Goal: Contribute content

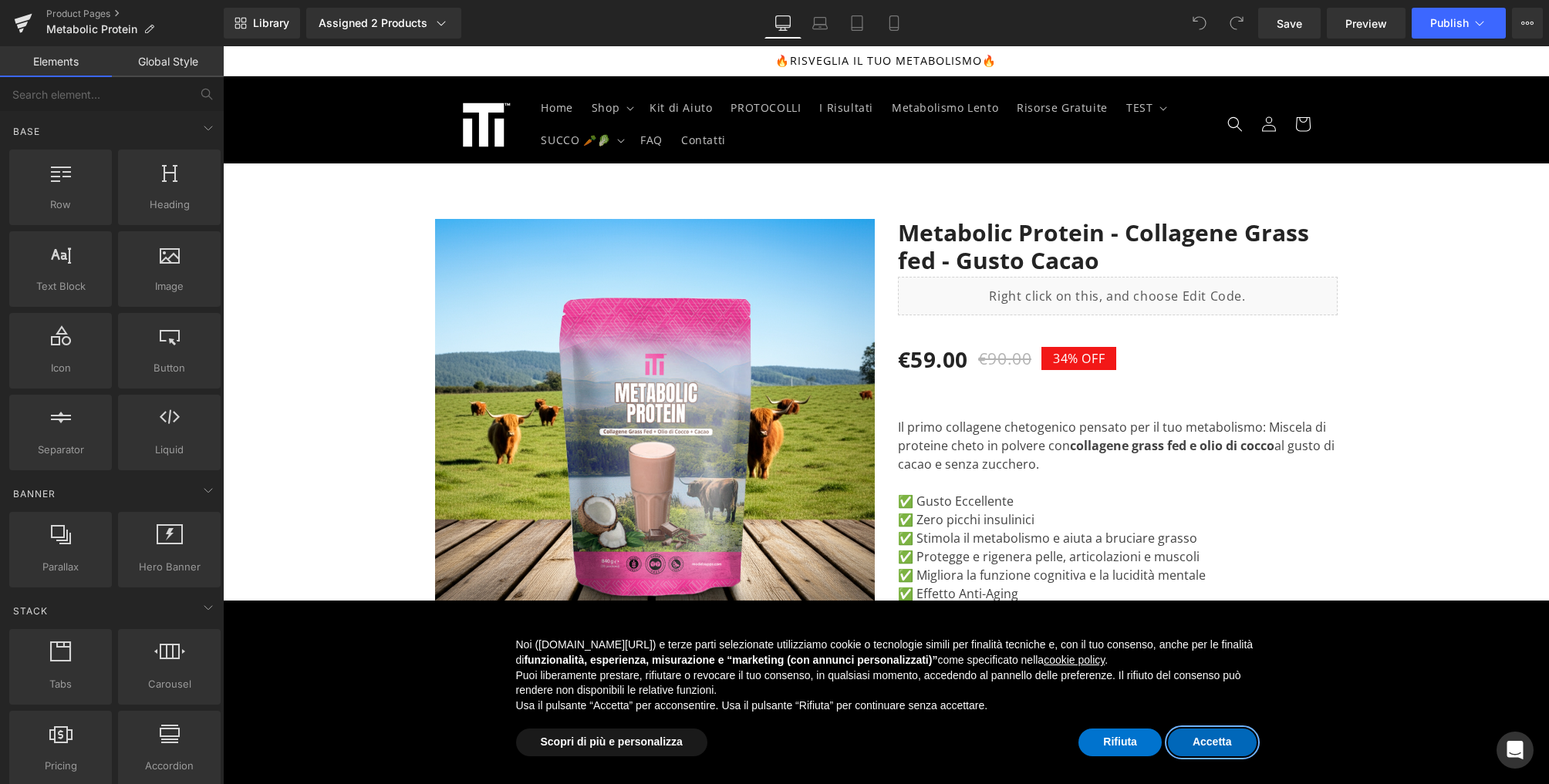
click at [1209, 740] on button "Accetta" at bounding box center [1211, 742] width 88 height 28
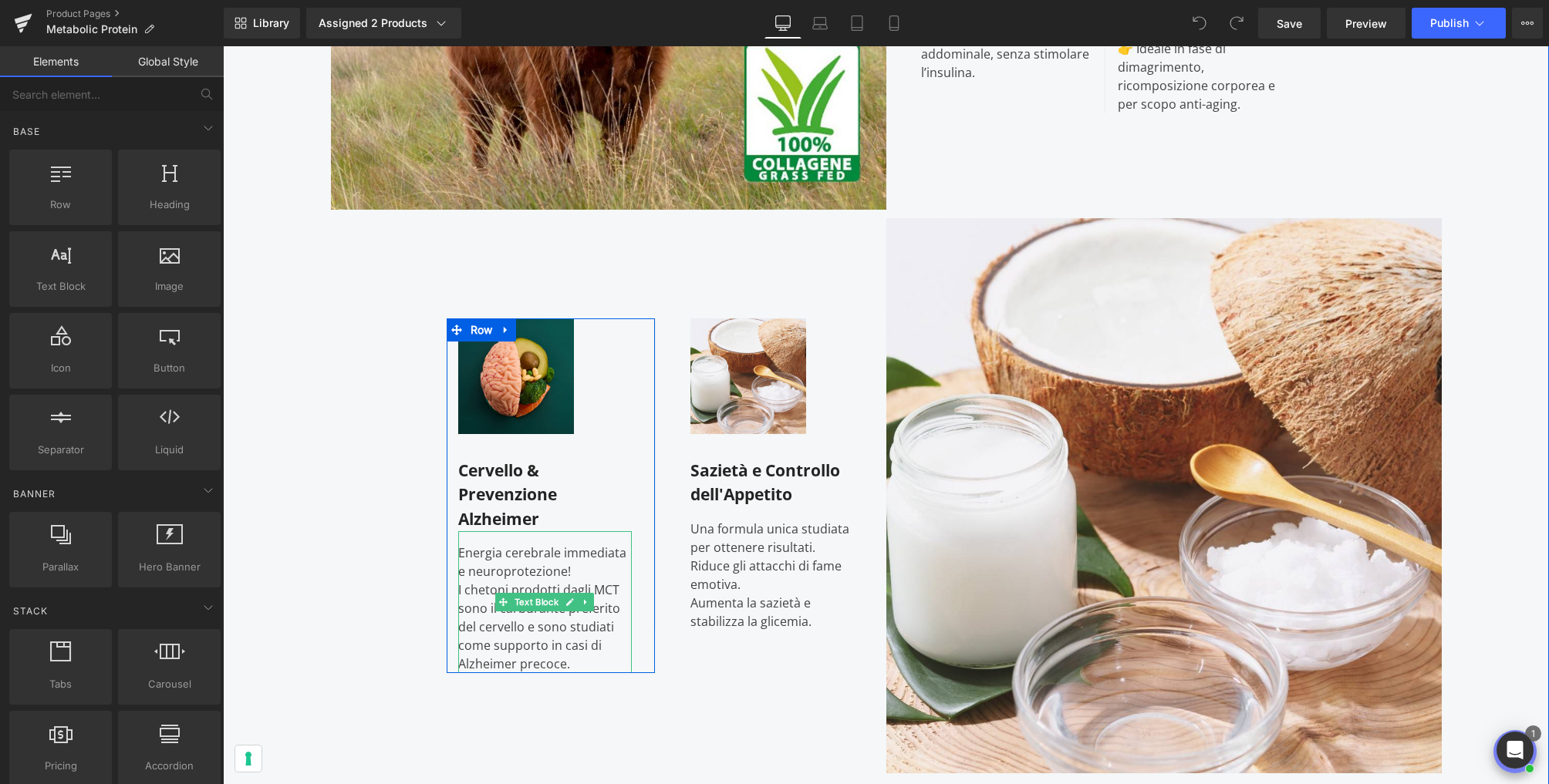
click at [512, 634] on div "I chetoni prodotti dagli MCT sono il carburante preferito del cervello e sono s…" at bounding box center [545, 626] width 175 height 92
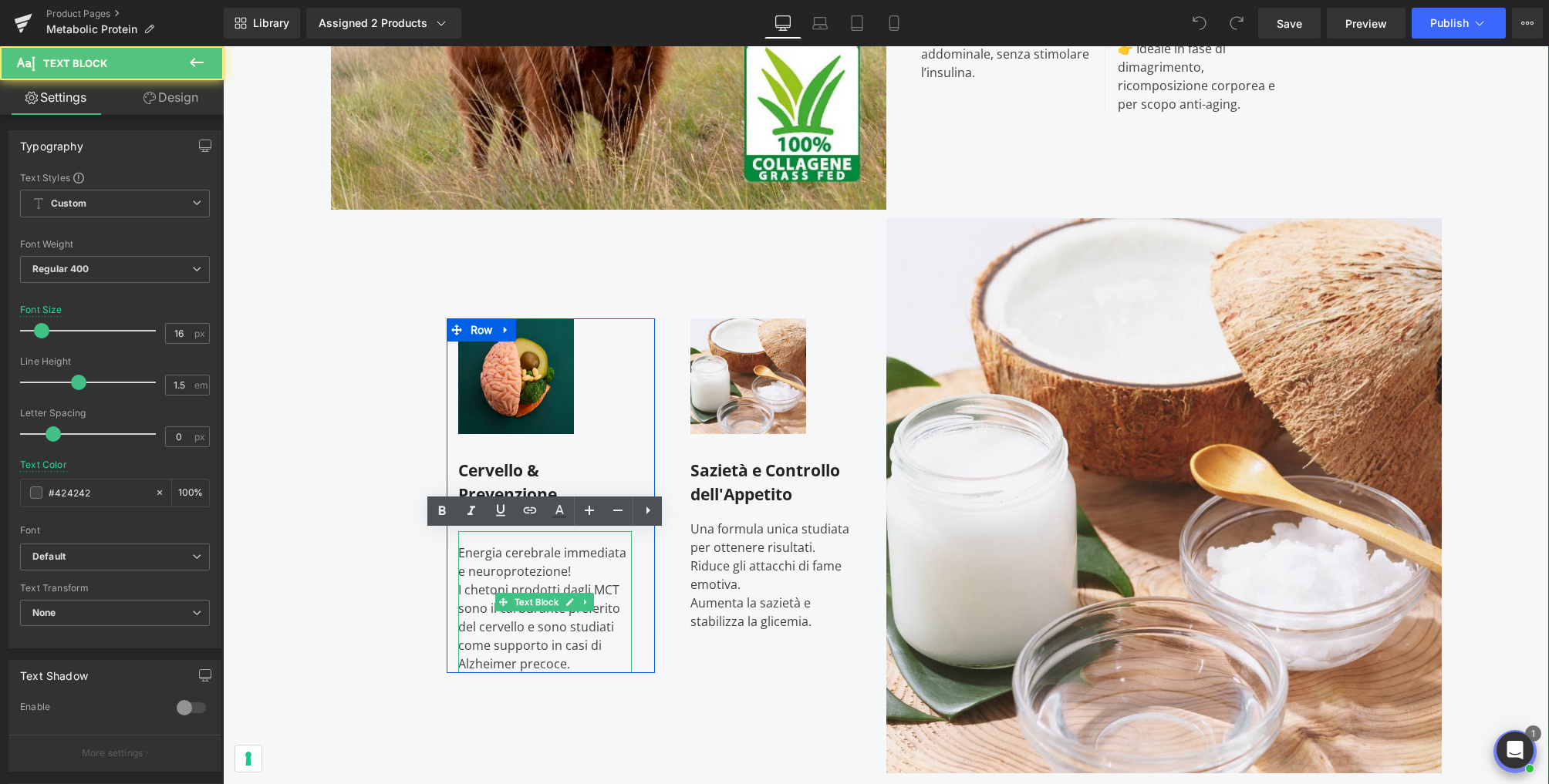
scroll to position [1762, 0]
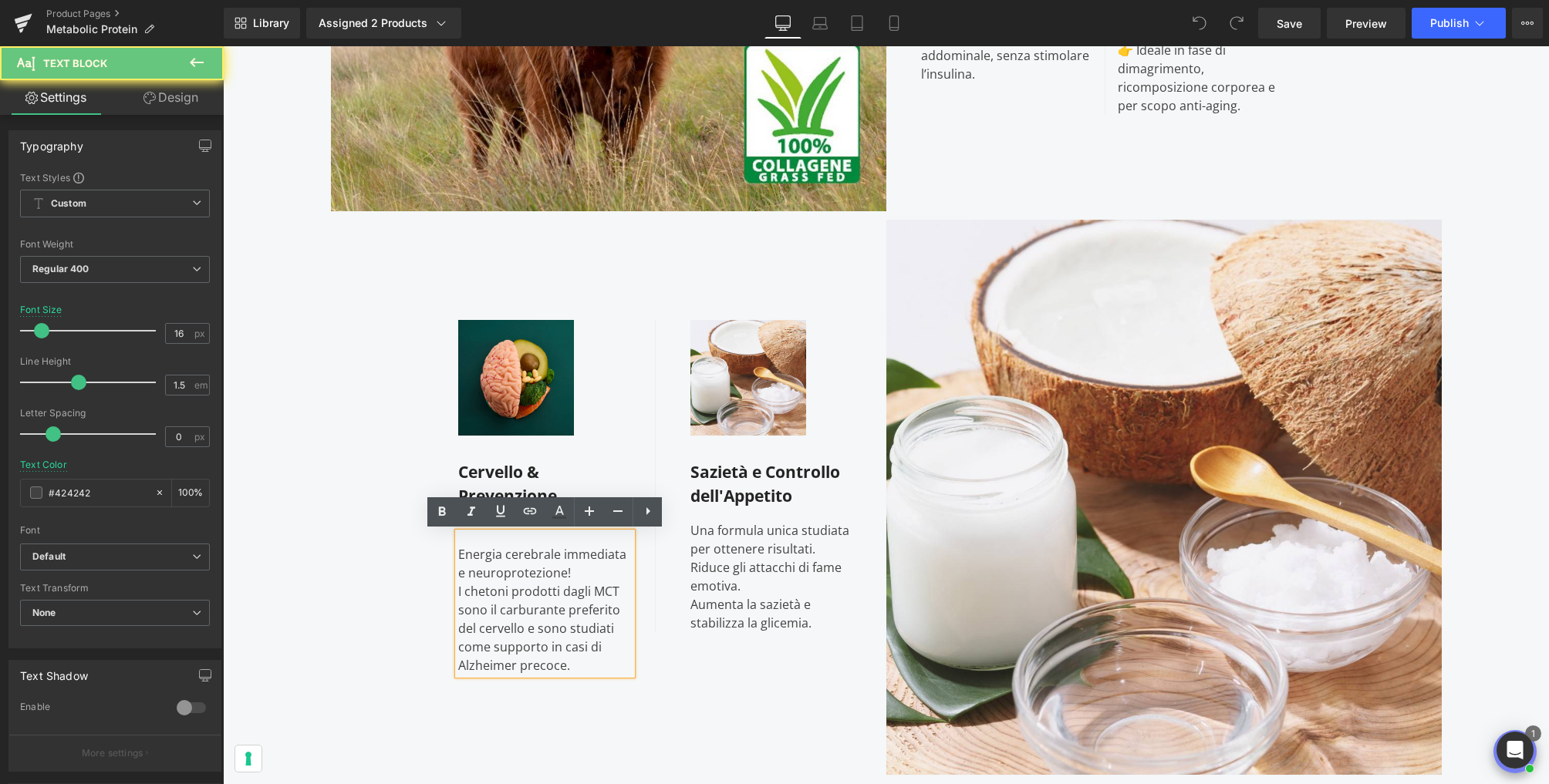
click at [582, 668] on div "I chetoni prodotti dagli MCT sono il carburante preferito del cervello e sono s…" at bounding box center [545, 627] width 175 height 92
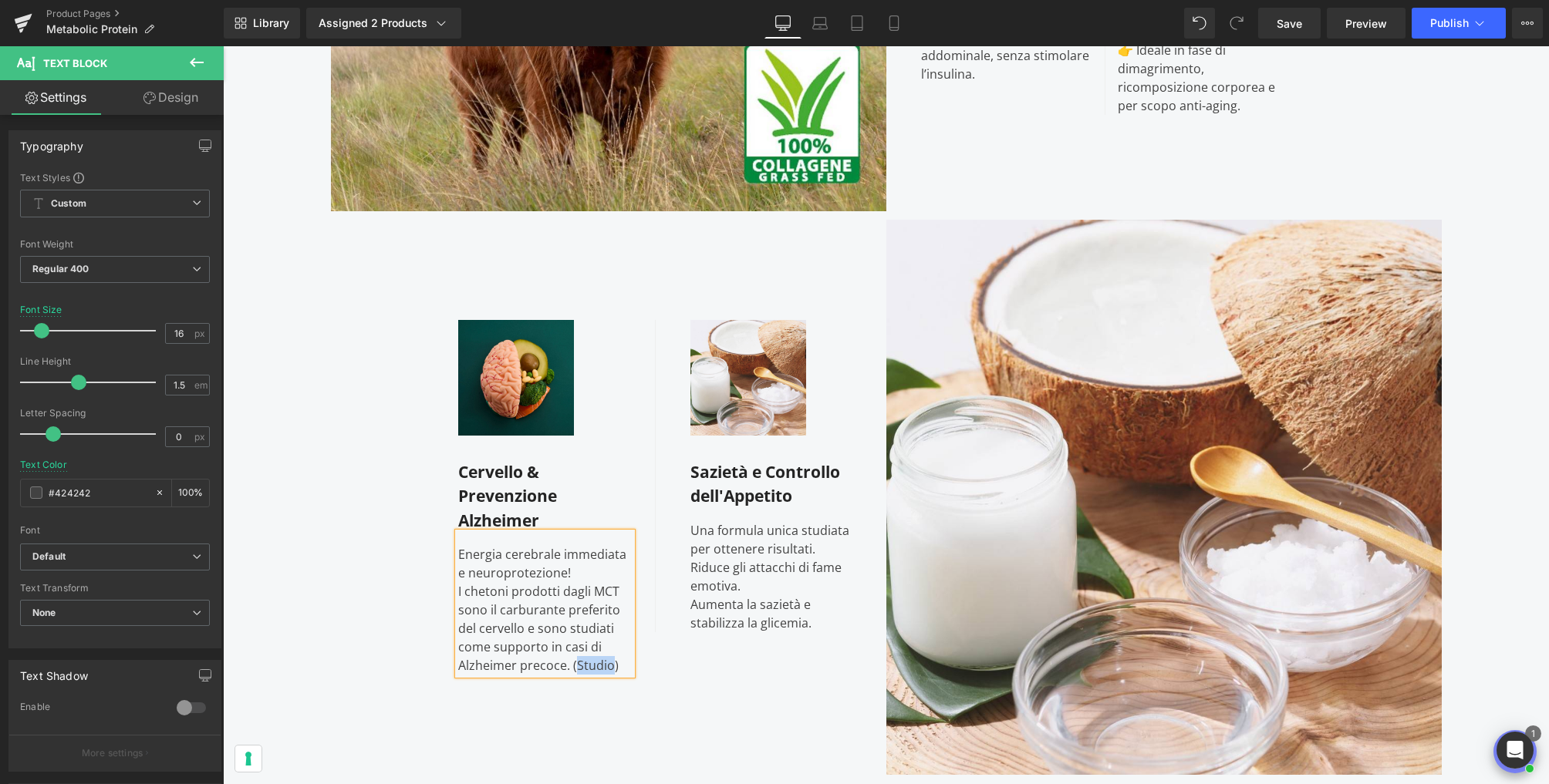
drag, startPoint x: 610, startPoint y: 668, endPoint x: 577, endPoint y: 670, distance: 33.1
click at [577, 670] on div "I chetoni prodotti dagli MCT sono il carburante preferito del cervello e sono s…" at bounding box center [545, 627] width 175 height 92
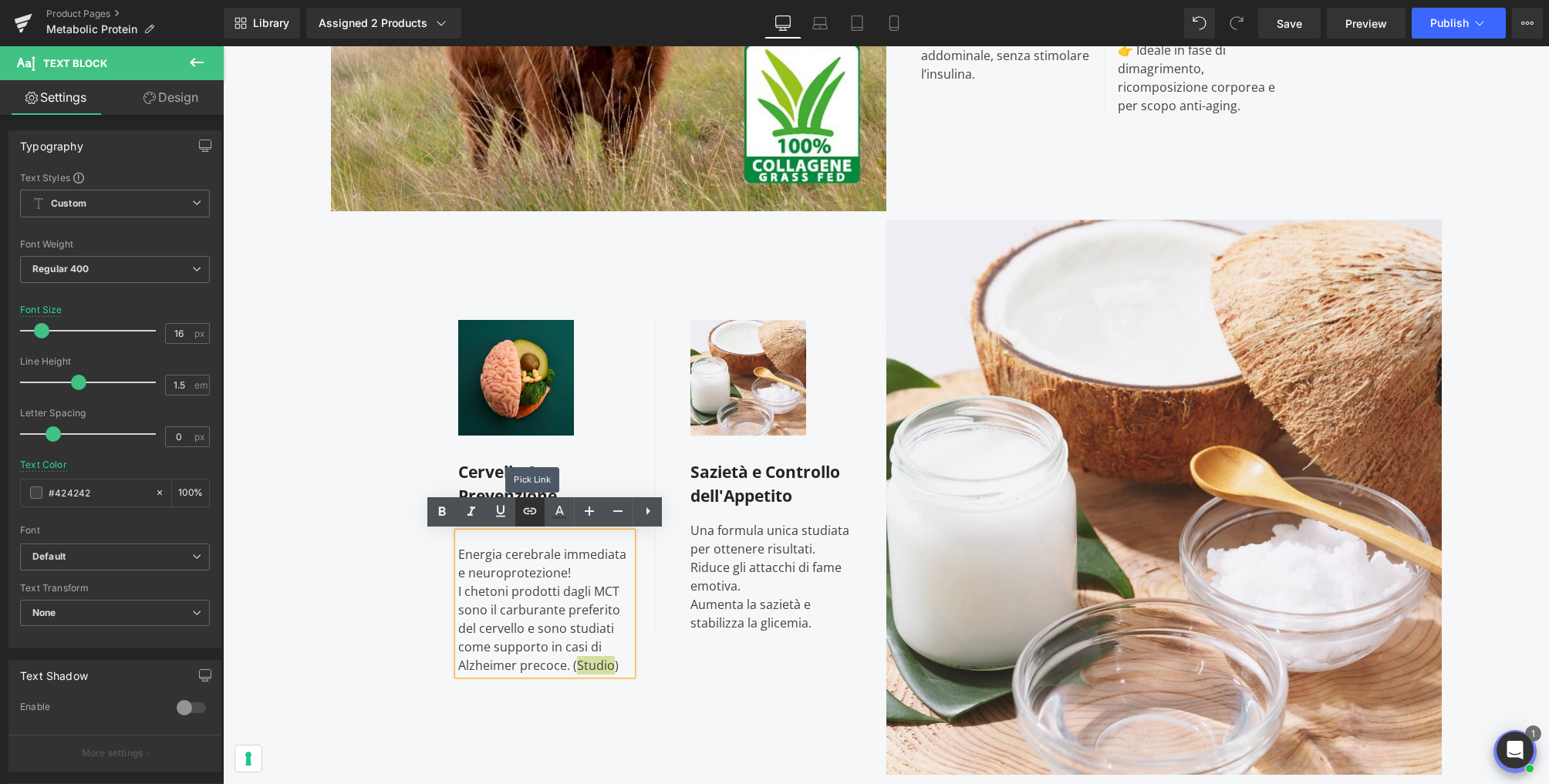
click at [528, 514] on icon at bounding box center [529, 511] width 19 height 19
click at [485, 698] on input "text" at bounding box center [441, 699] width 237 height 39
paste input "[URL][DOMAIN_NAME]"
type input "[URL][DOMAIN_NAME]"
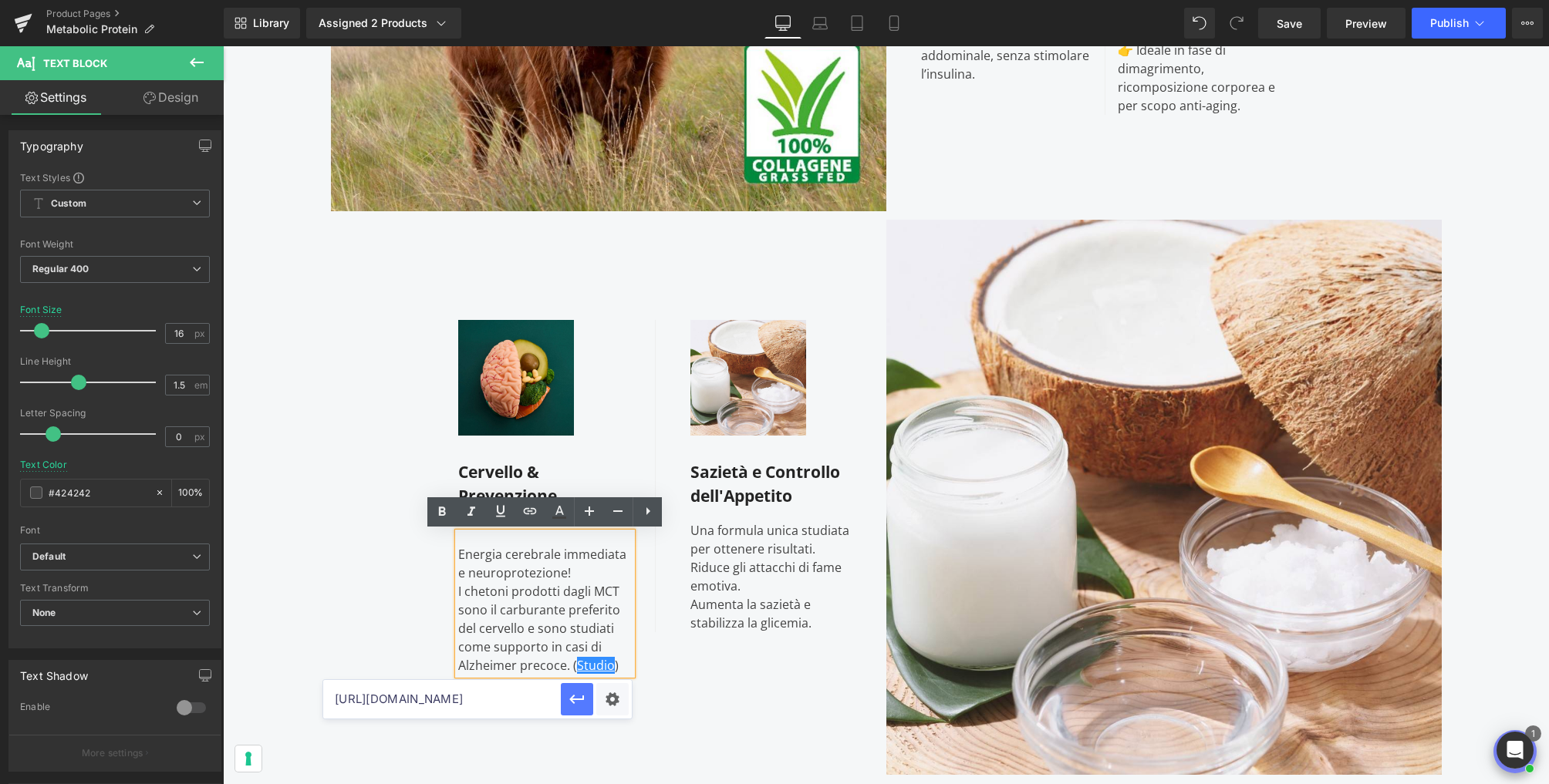
scroll to position [0, 0]
click at [577, 701] on icon "button" at bounding box center [577, 699] width 19 height 19
click at [657, 698] on div "Image Cervello & Prevenzione Alzheimer Text Block Energia cerebrale immediata e…" at bounding box center [608, 496] width 555 height 555
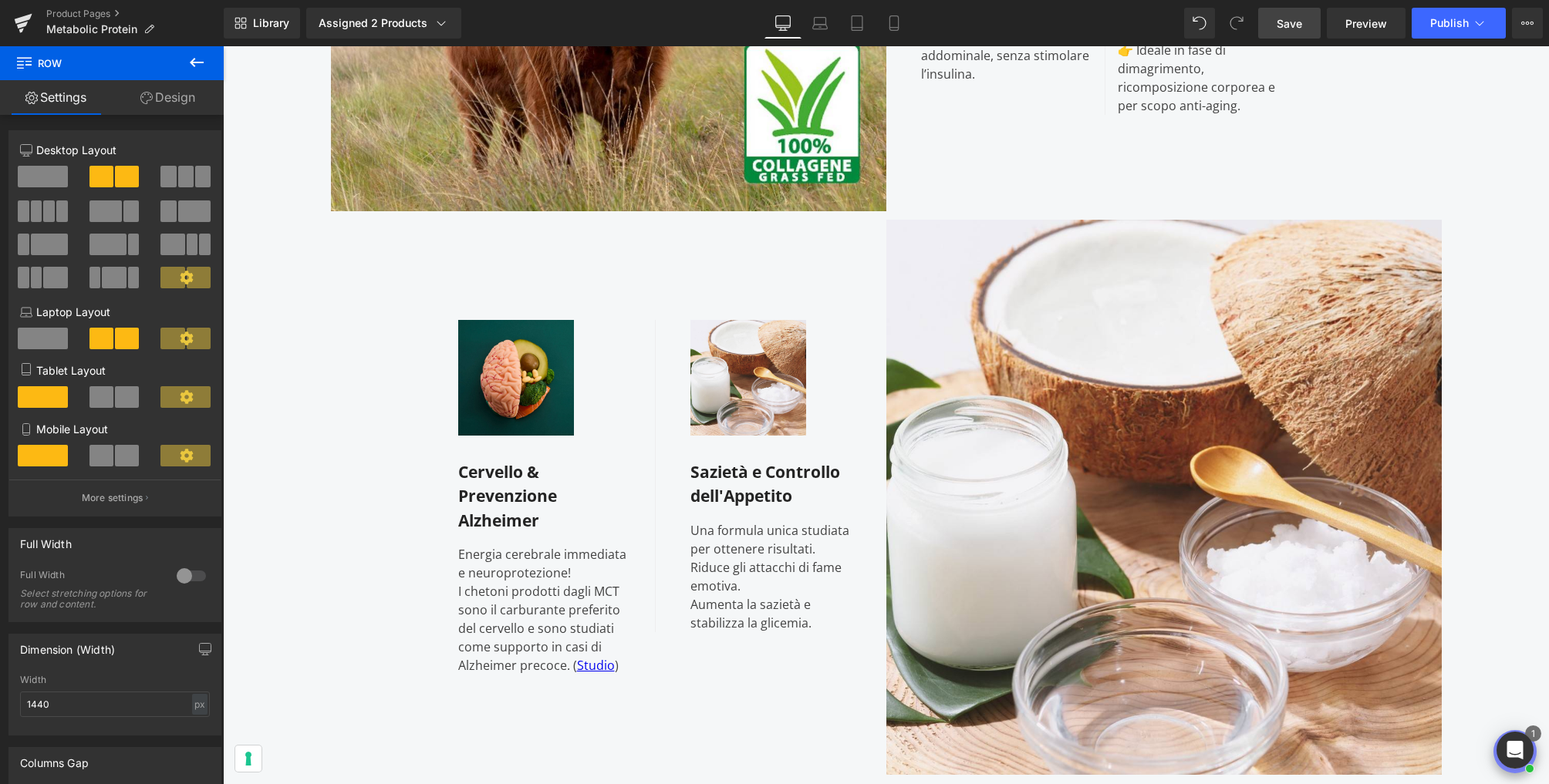
click at [1295, 35] on link "Save" at bounding box center [1289, 23] width 63 height 31
click at [1311, 18] on link "Save" at bounding box center [1289, 23] width 63 height 31
click at [1476, 20] on icon at bounding box center [1479, 24] width 16 height 16
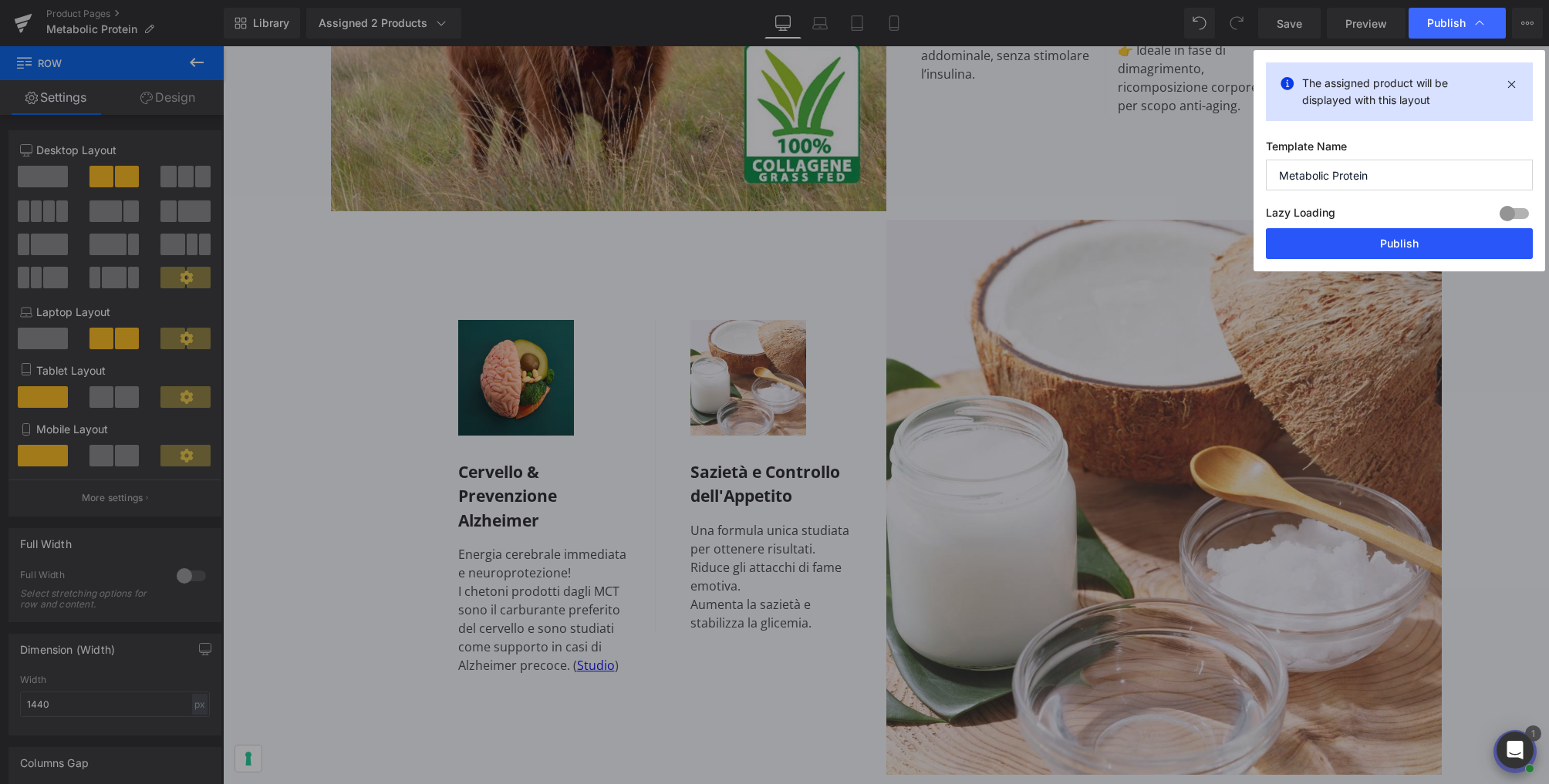
click at [1418, 246] on button "Publish" at bounding box center [1399, 243] width 267 height 31
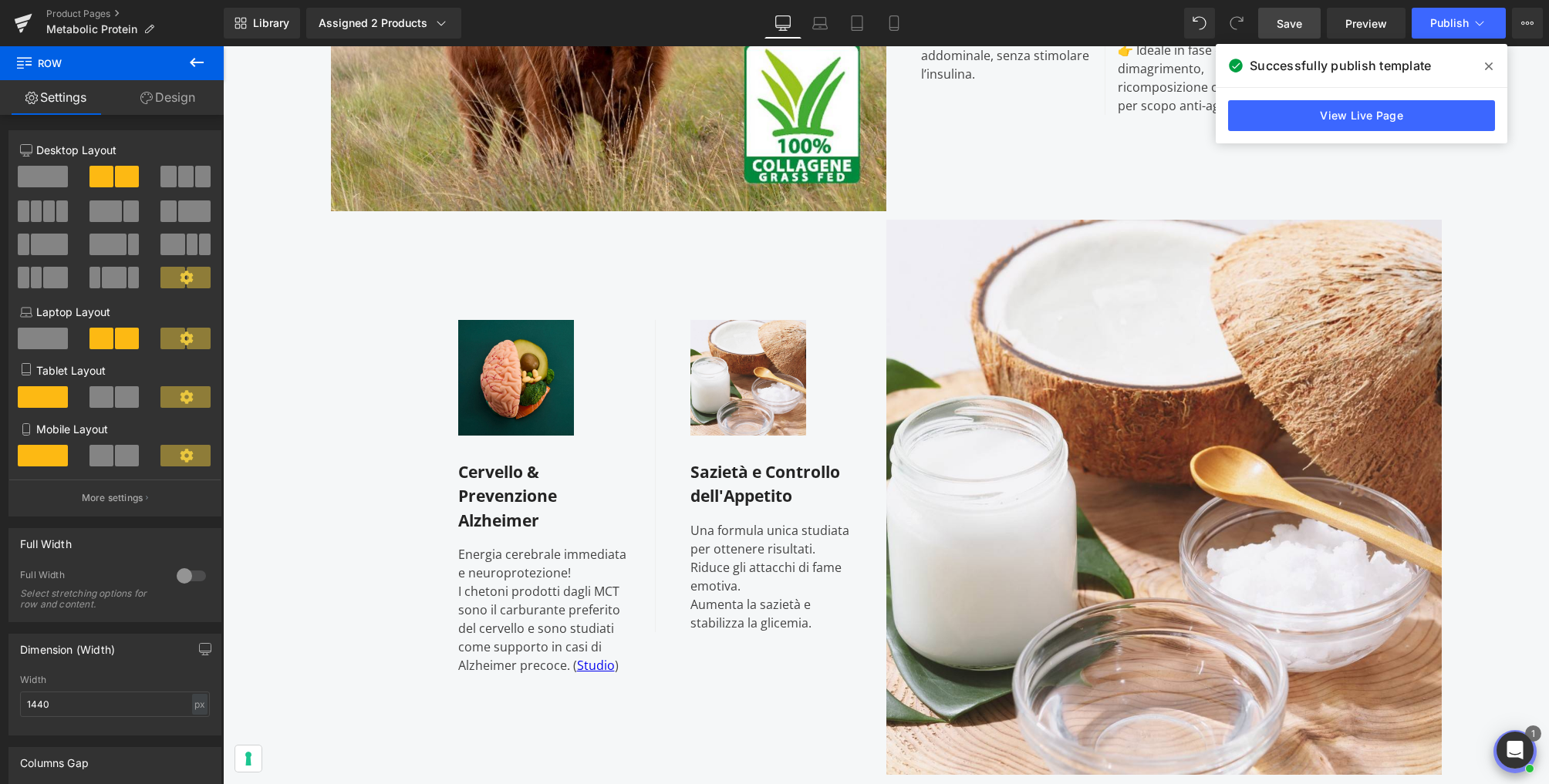
click at [1299, 20] on span "Save" at bounding box center [1289, 24] width 26 height 16
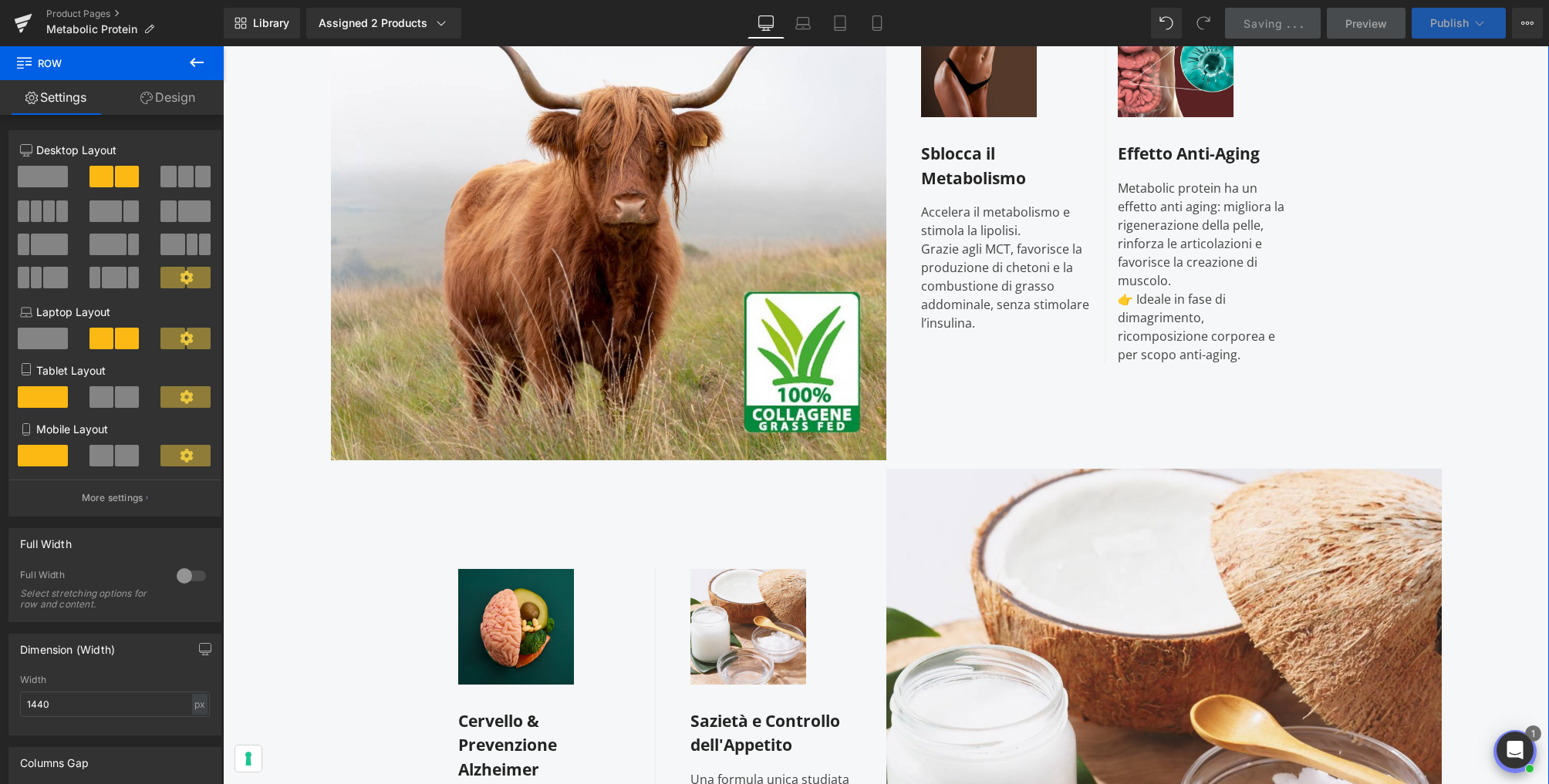
scroll to position [1509, 0]
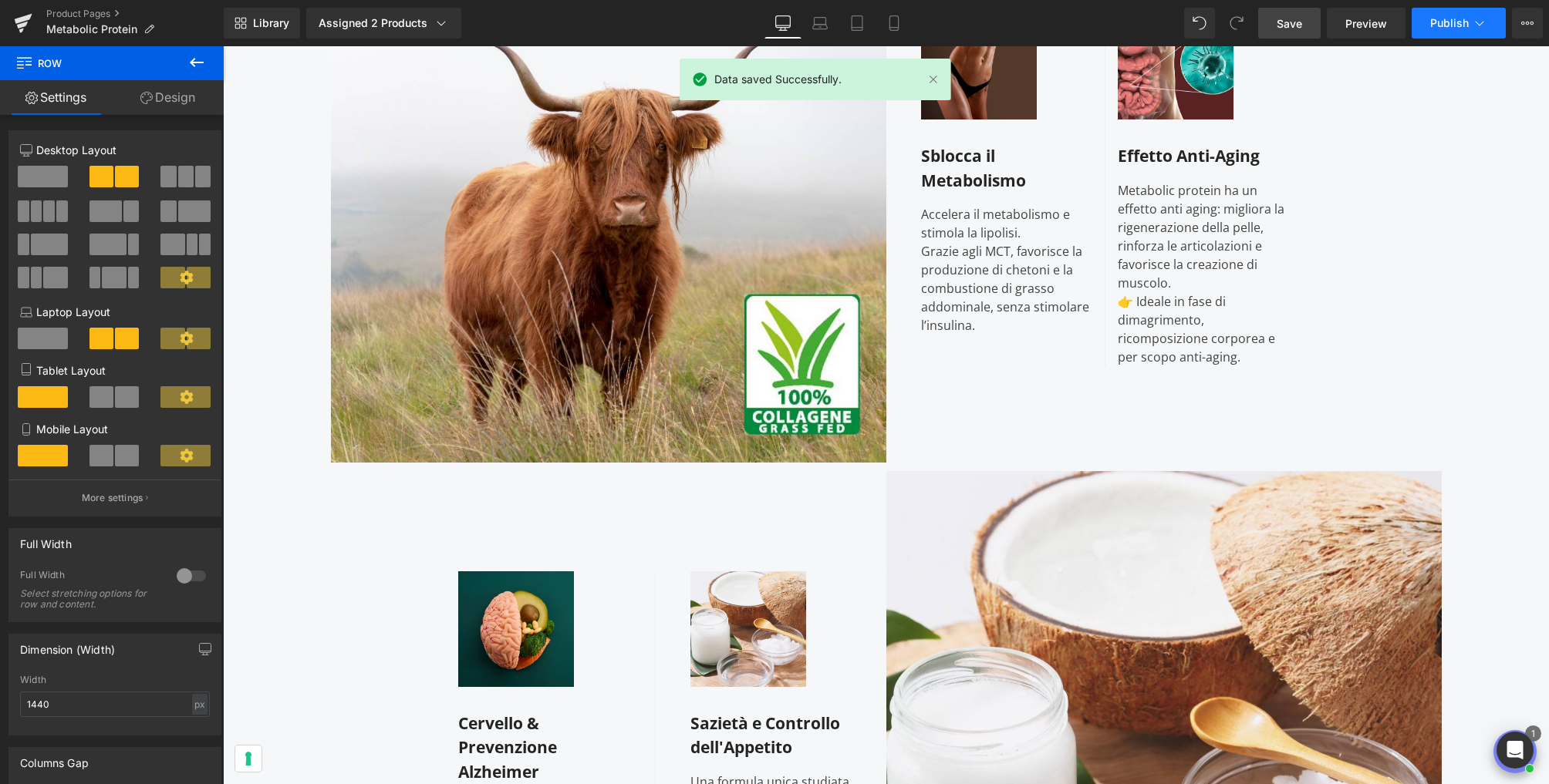
click at [1473, 21] on icon at bounding box center [1479, 24] width 16 height 16
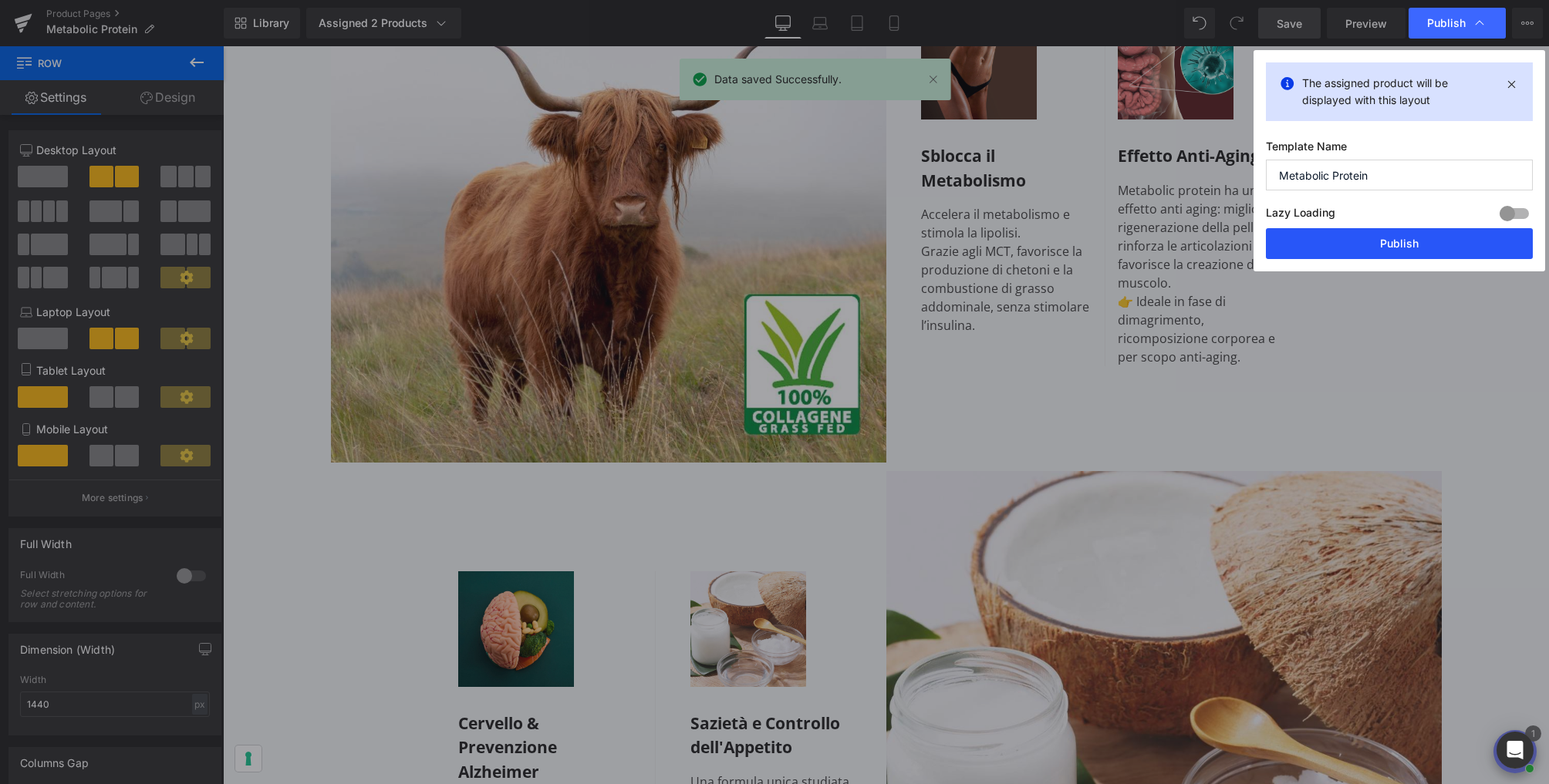
drag, startPoint x: 1421, startPoint y: 240, endPoint x: 1178, endPoint y: 182, distance: 249.8
click at [1421, 240] on button "Publish" at bounding box center [1399, 243] width 267 height 31
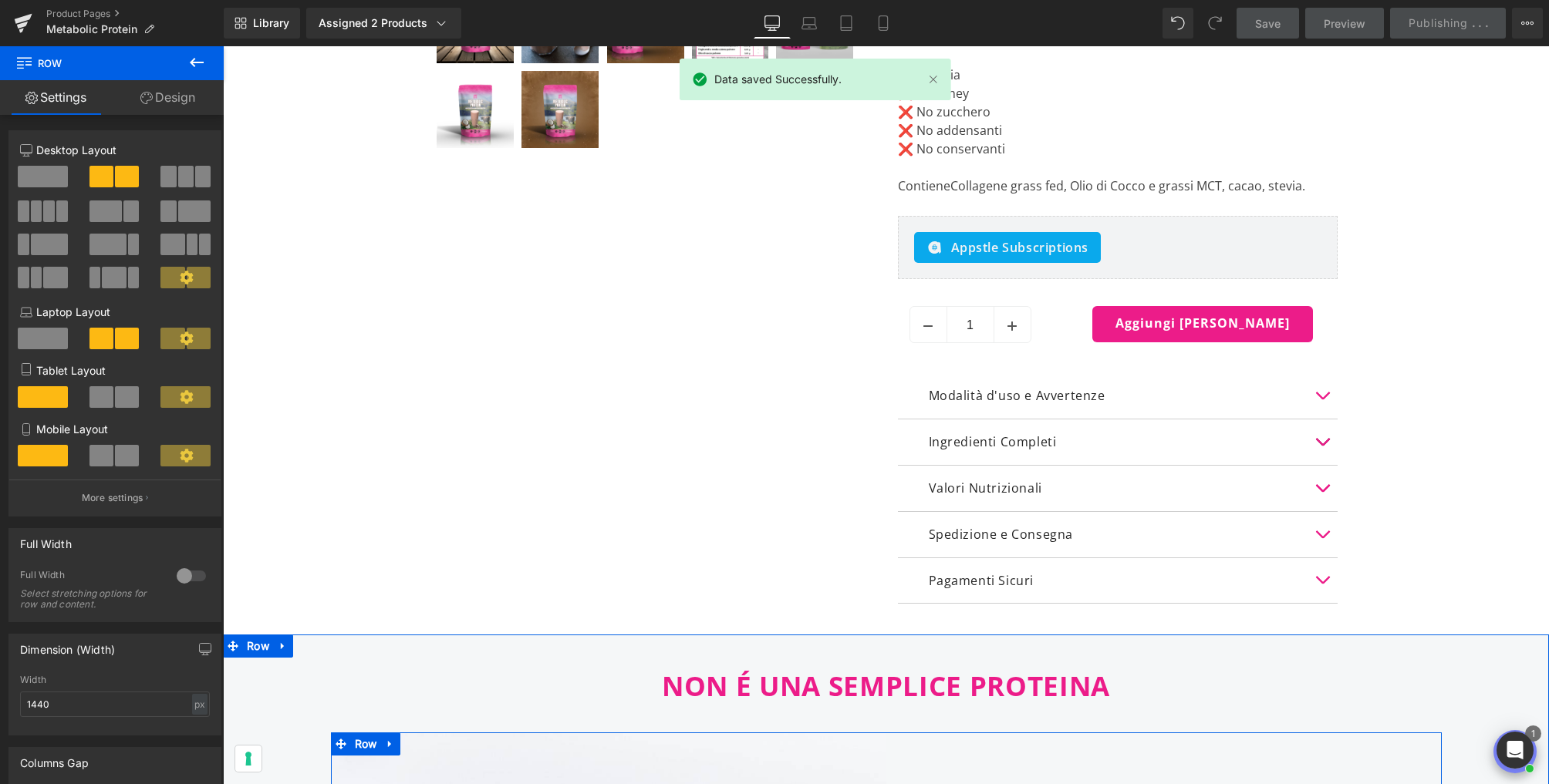
scroll to position [0, 0]
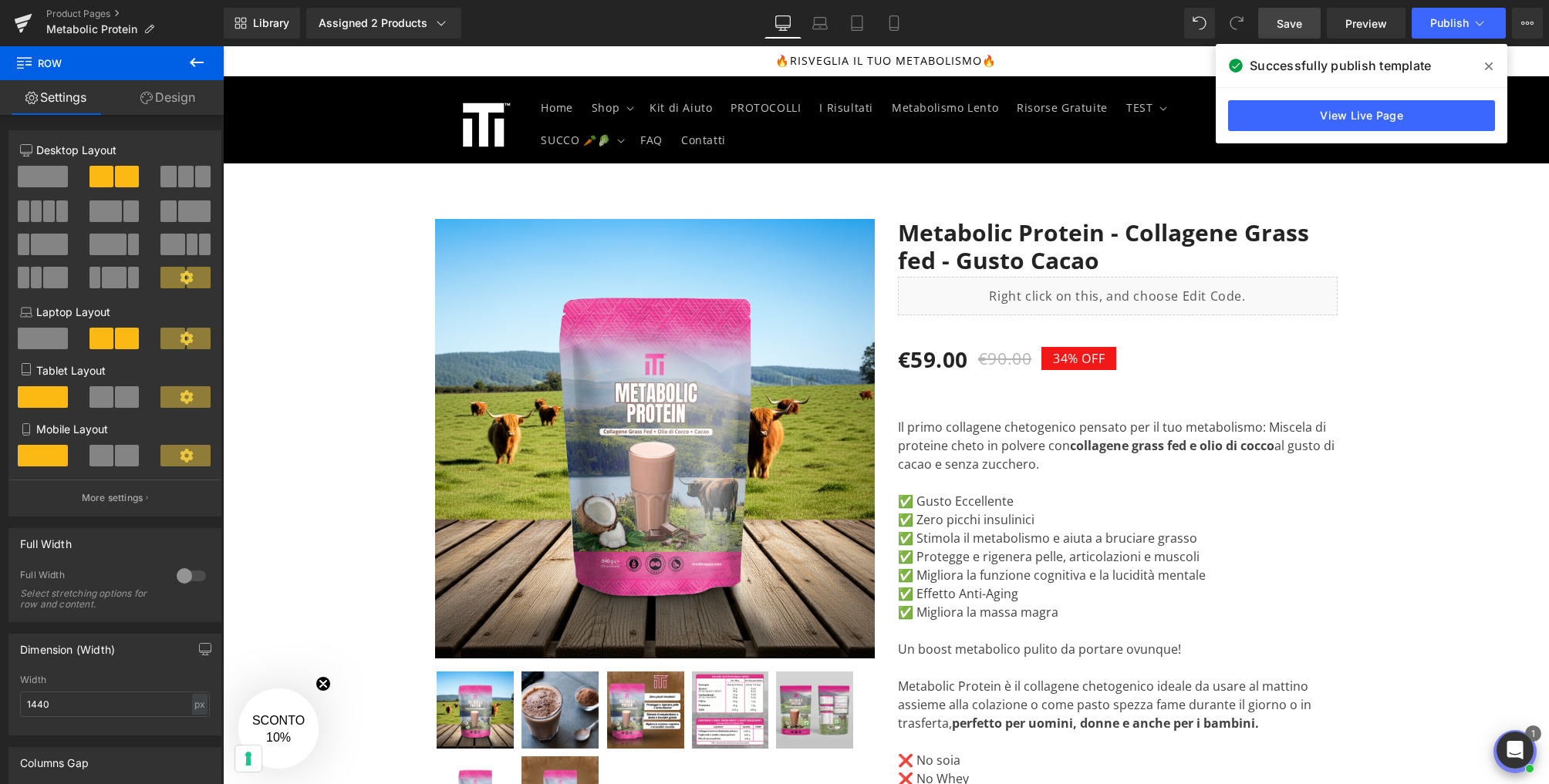
click at [1487, 65] on icon at bounding box center [1488, 66] width 8 height 12
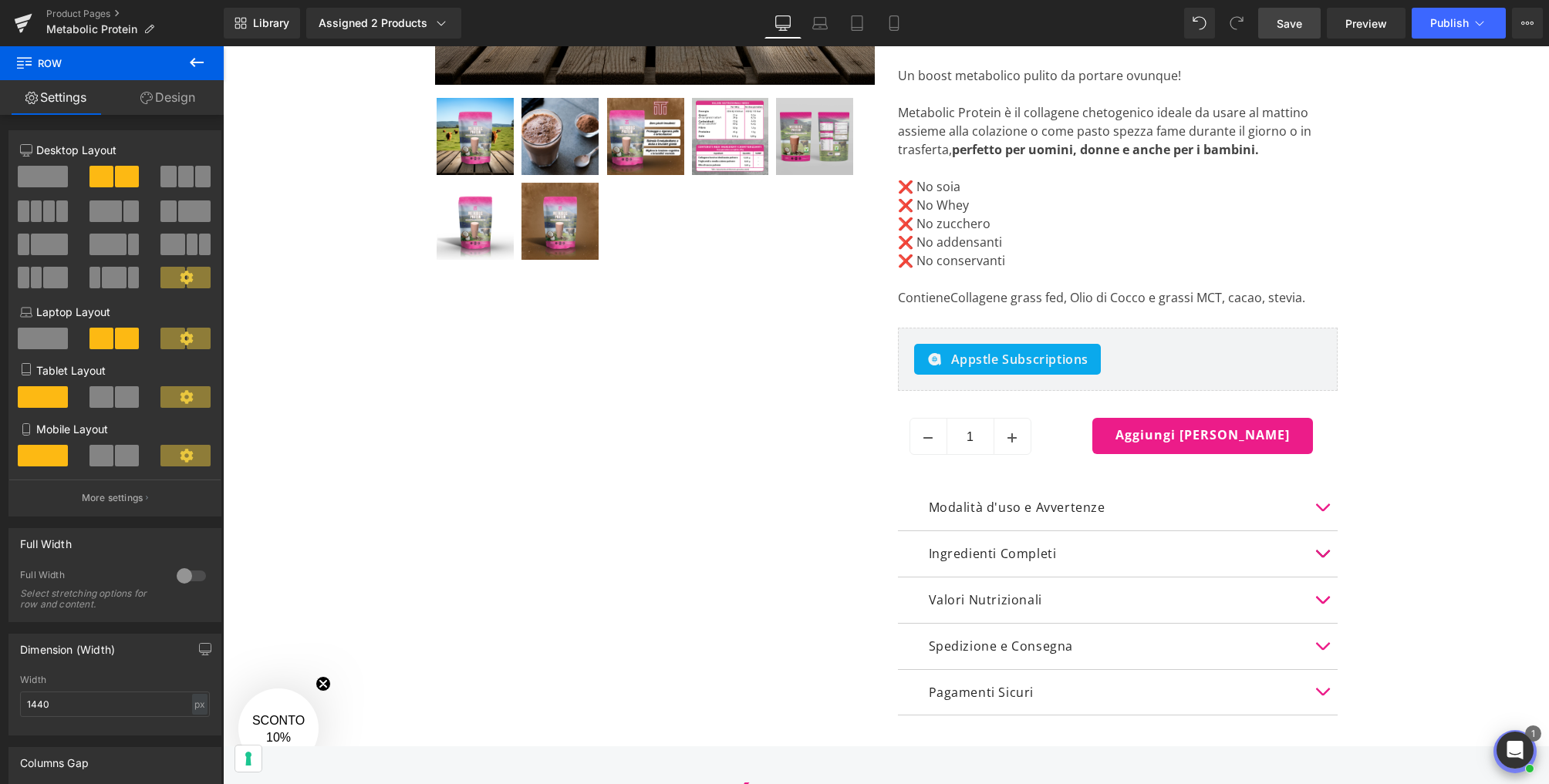
scroll to position [575, 0]
